Goal: Task Accomplishment & Management: Manage account settings

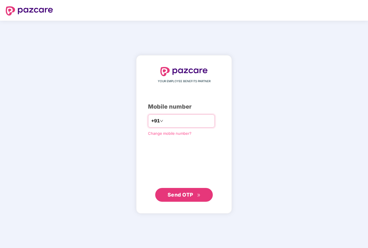
type input "**********"
click at [191, 198] on span "Send OTP" at bounding box center [183, 195] width 33 height 8
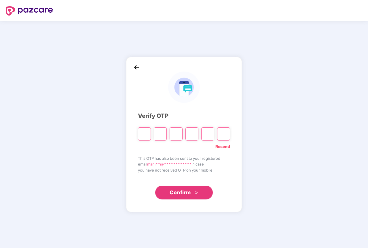
type input "*"
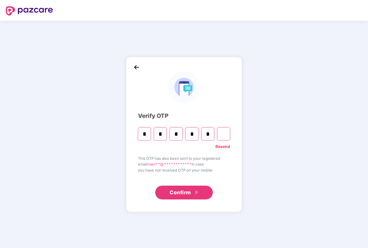
type input "*"
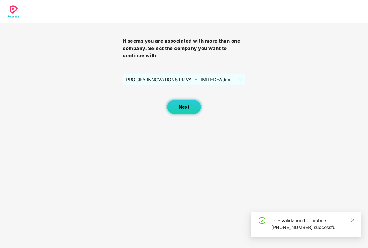
click at [188, 112] on button "Next" at bounding box center [184, 107] width 35 height 14
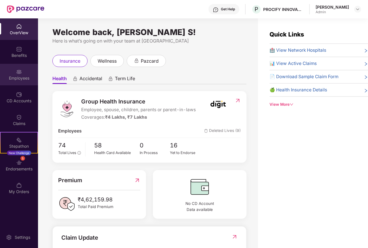
click at [22, 72] on div "Employees" at bounding box center [19, 75] width 38 height 22
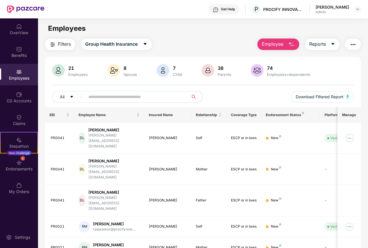
click at [75, 69] on div "21" at bounding box center [78, 68] width 22 height 6
click at [324, 95] on span "Download Filtered Report" at bounding box center [319, 97] width 48 height 6
click at [334, 44] on icon "caret-down" at bounding box center [332, 44] width 5 height 5
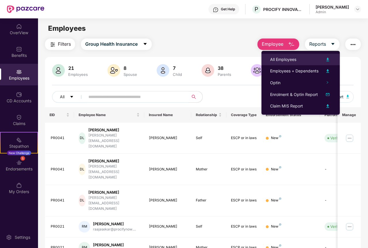
click at [295, 58] on div "All Employees" at bounding box center [283, 59] width 26 height 6
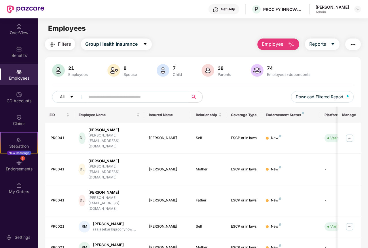
click at [303, 8] on div "PROCIFY INNOVATIONS PRIVATE LIMITED" at bounding box center [283, 9] width 40 height 5
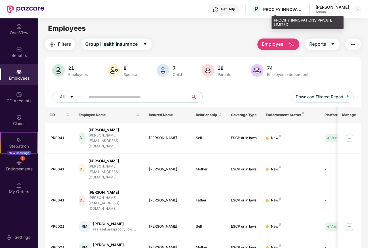
click at [302, 11] on div "PROCIFY INNOVATIONS PRIVATE LIMITED" at bounding box center [283, 9] width 40 height 5
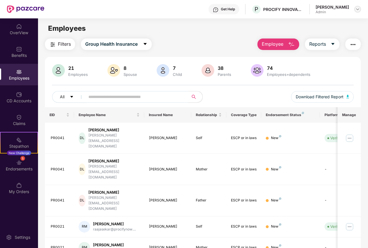
click at [356, 10] on img at bounding box center [357, 9] width 5 height 5
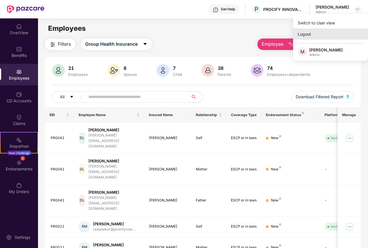
click at [315, 36] on div "Logout" at bounding box center [330, 33] width 75 height 11
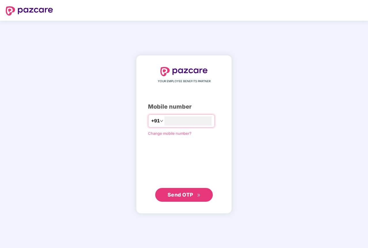
type input "**********"
click at [182, 198] on span "Send OTP" at bounding box center [180, 195] width 26 height 6
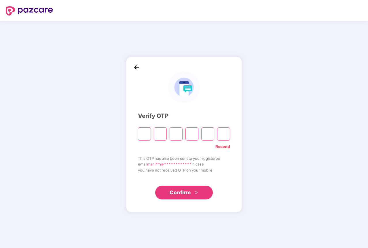
type input "*"
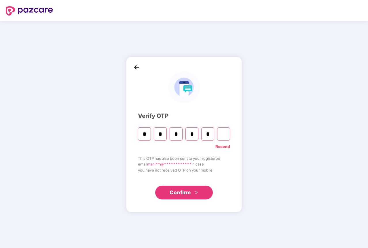
type input "*"
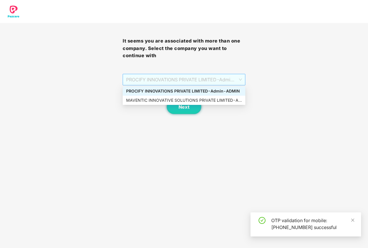
click at [183, 82] on span "PROCIFY INNOVATIONS PRIVATE LIMITED - Admin - ADMIN" at bounding box center [184, 79] width 116 height 11
click at [157, 101] on div "MAVENTIC INNOVATIVE SOLUTIONS PRIVATE LIMITED - Admin - ADMIN" at bounding box center [184, 100] width 116 height 6
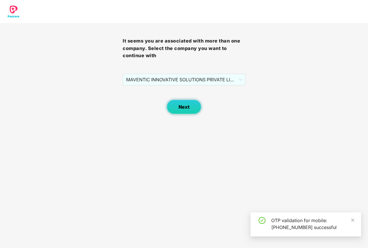
click at [193, 104] on button "Next" at bounding box center [184, 107] width 35 height 14
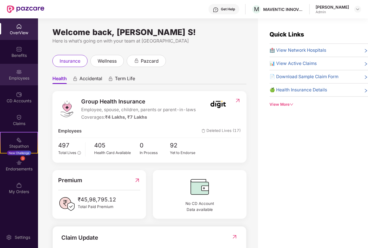
click at [16, 75] on div "Employees" at bounding box center [19, 75] width 38 height 22
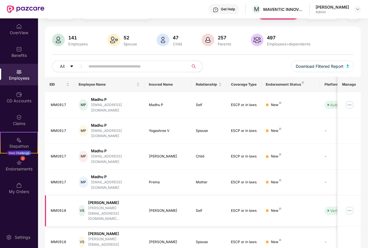
scroll to position [105, 0]
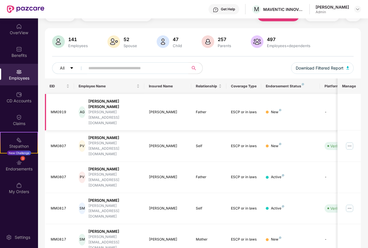
scroll to position [0, 0]
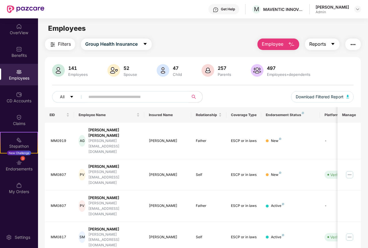
click at [323, 45] on span "Reports" at bounding box center [317, 44] width 17 height 7
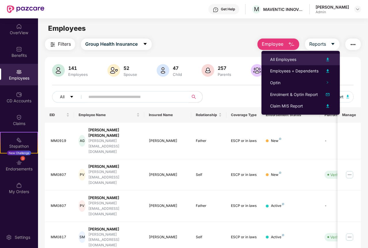
click at [295, 61] on div "All Employees" at bounding box center [283, 59] width 26 height 6
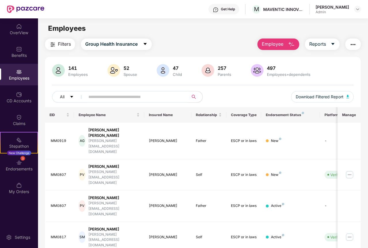
click at [97, 98] on input "text" at bounding box center [134, 97] width 92 height 9
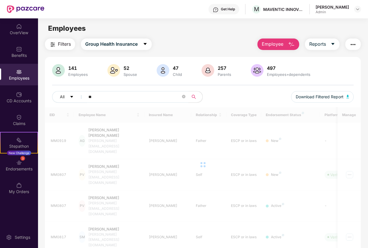
type input "*"
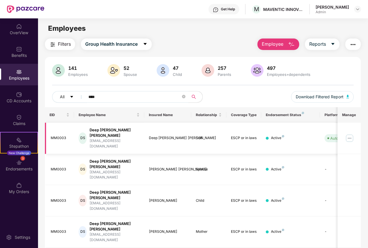
type input "****"
click at [350, 134] on img at bounding box center [349, 138] width 9 height 9
click at [60, 135] on div "MM0003" at bounding box center [60, 137] width 19 height 5
copy div "MM0003"
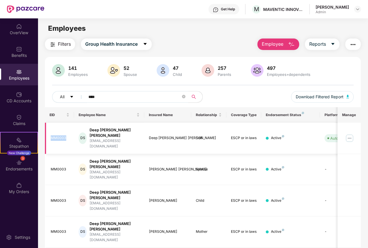
click at [349, 134] on img at bounding box center [349, 138] width 9 height 9
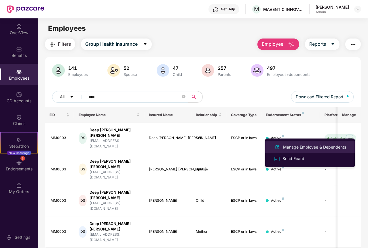
click at [296, 148] on div "Manage Employee & Dependents" at bounding box center [314, 147] width 65 height 6
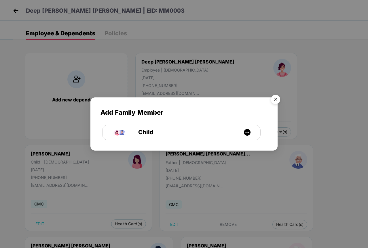
click at [277, 100] on img "Close" at bounding box center [275, 100] width 16 height 16
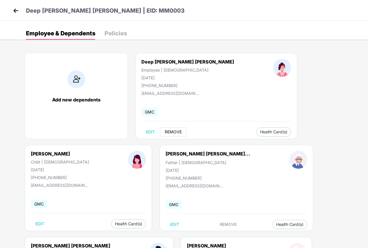
click at [175, 133] on span "REMOVE" at bounding box center [173, 132] width 17 height 5
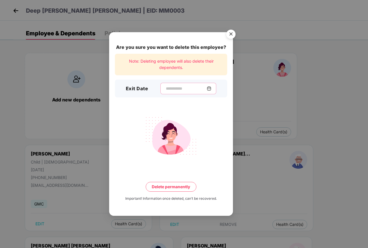
click at [166, 86] on input at bounding box center [185, 89] width 41 height 6
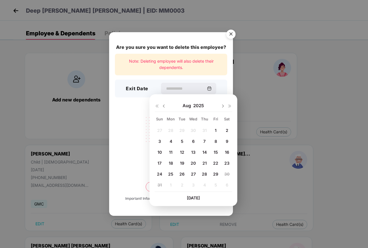
click at [204, 130] on div "27 28 29 30 31 1 2 3 4 5 6 7 8 9 10 11 12 13 14 15 16 17 18 19 20 21 22 23 24 2…" at bounding box center [192, 159] width 77 height 66
click at [165, 107] on img at bounding box center [163, 106] width 5 height 5
click at [201, 174] on div "31" at bounding box center [204, 174] width 9 height 9
type input "**********"
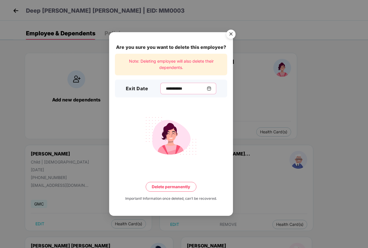
click at [194, 90] on input "**********" at bounding box center [185, 89] width 41 height 6
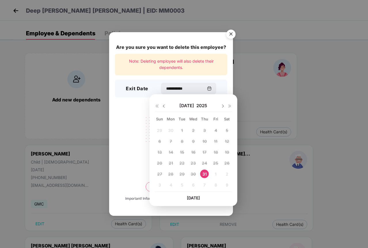
click at [279, 88] on div "**********" at bounding box center [184, 124] width 368 height 248
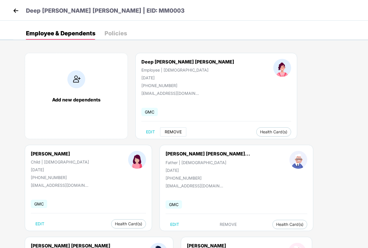
click at [170, 131] on span "REMOVE" at bounding box center [173, 132] width 17 height 5
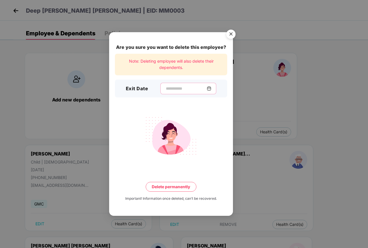
click at [165, 86] on input at bounding box center [185, 89] width 41 height 6
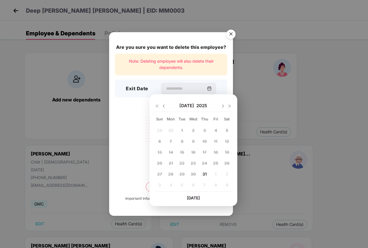
click at [204, 175] on span "31" at bounding box center [204, 174] width 4 height 5
type input "**********"
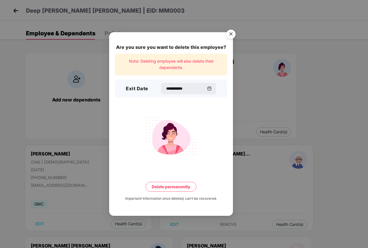
click at [170, 189] on button "Delete permanently" at bounding box center [171, 187] width 51 height 10
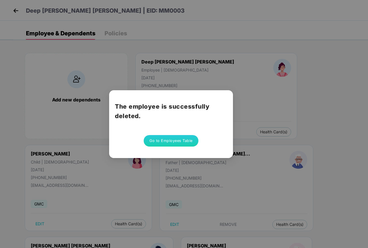
click at [164, 140] on button "Go to Employees Table" at bounding box center [171, 141] width 55 height 12
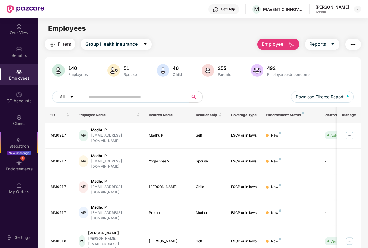
click at [110, 96] on input "text" at bounding box center [134, 97] width 92 height 9
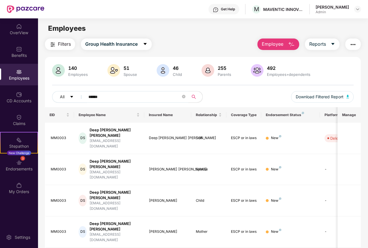
click at [109, 95] on input "******" at bounding box center [134, 97] width 92 height 9
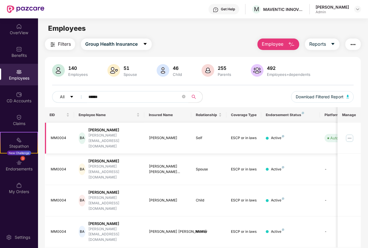
type input "******"
click at [128, 129] on div "[PERSON_NAME]" at bounding box center [113, 129] width 51 height 5
click at [125, 130] on div "[PERSON_NAME]" at bounding box center [113, 129] width 51 height 5
click at [350, 134] on img at bounding box center [349, 138] width 9 height 9
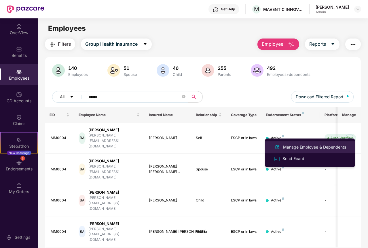
click at [286, 148] on div "Manage Employee & Dependents" at bounding box center [314, 147] width 65 height 6
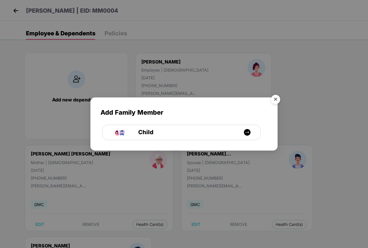
click at [278, 98] on img "Close" at bounding box center [275, 100] width 16 height 16
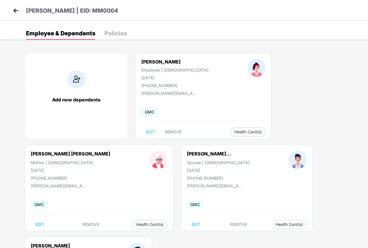
click at [15, 13] on img at bounding box center [16, 10] width 9 height 9
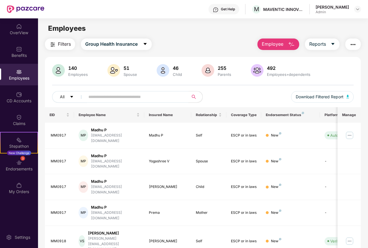
click at [101, 95] on input "text" at bounding box center [134, 97] width 92 height 9
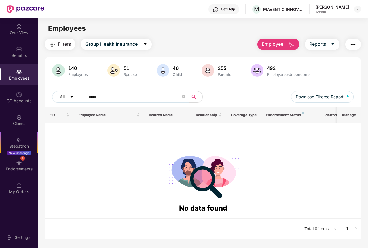
click at [98, 96] on input "*****" at bounding box center [134, 97] width 92 height 9
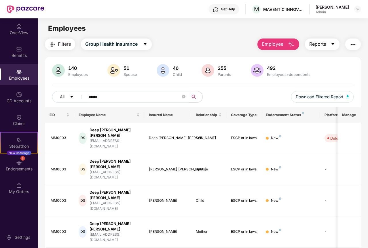
type input "******"
click at [333, 44] on icon "caret-down" at bounding box center [332, 44] width 3 height 2
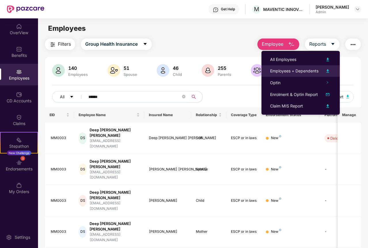
click at [292, 70] on div "Employees + Dependents" at bounding box center [294, 71] width 48 height 6
